Goal: Transaction & Acquisition: Purchase product/service

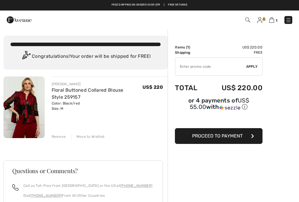
click at [210, 137] on span "Proceed to Payment" at bounding box center [217, 136] width 50 height 6
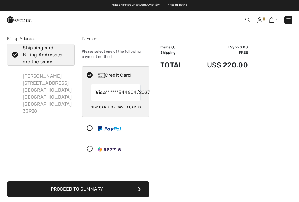
click at [17, 55] on icon at bounding box center [14, 55] width 15 height 6
click at [66, 55] on input "Shipping and Billing Addresses are the same" at bounding box center [68, 55] width 4 height 18
checkbox input "false"
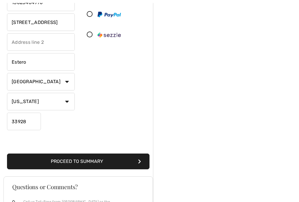
scroll to position [115, 0]
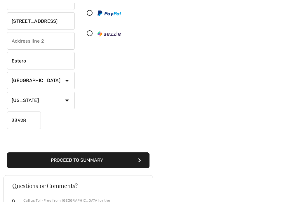
click at [81, 158] on button "Proceed to Summary" at bounding box center [78, 161] width 142 height 16
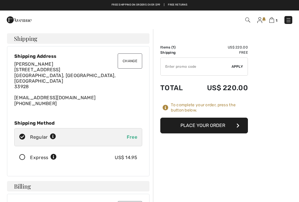
click at [135, 61] on button "Change" at bounding box center [130, 60] width 25 height 15
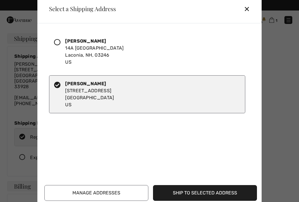
click at [60, 43] on icon at bounding box center [57, 42] width 6 height 6
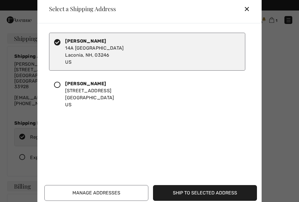
click at [197, 193] on button "Ship to Selected Address" at bounding box center [205, 193] width 104 height 16
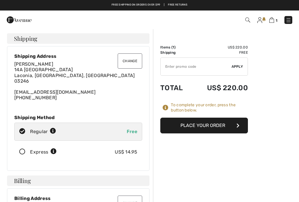
click at [200, 126] on button "Place Your Order" at bounding box center [204, 126] width 88 height 16
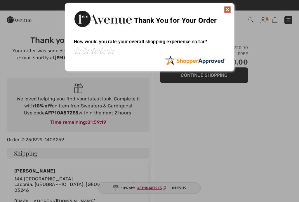
click at [230, 8] on img at bounding box center [227, 9] width 7 height 7
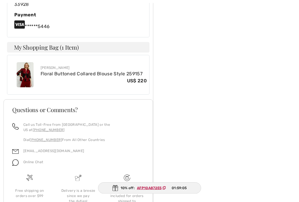
scroll to position [288, 0]
click at [4, 116] on footer "Questions or Comments? Call us Toll-Free from [GEOGRAPHIC_DATA] or the US at [P…" at bounding box center [78, 166] width 149 height 135
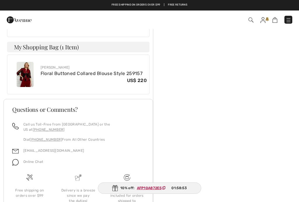
click at [4, 116] on footer "Questions or Comments? Call us Toll-Free from [GEOGRAPHIC_DATA] or the US at [P…" at bounding box center [78, 166] width 149 height 135
